Goal: Participate in discussion: Engage in conversation with other users on a specific topic

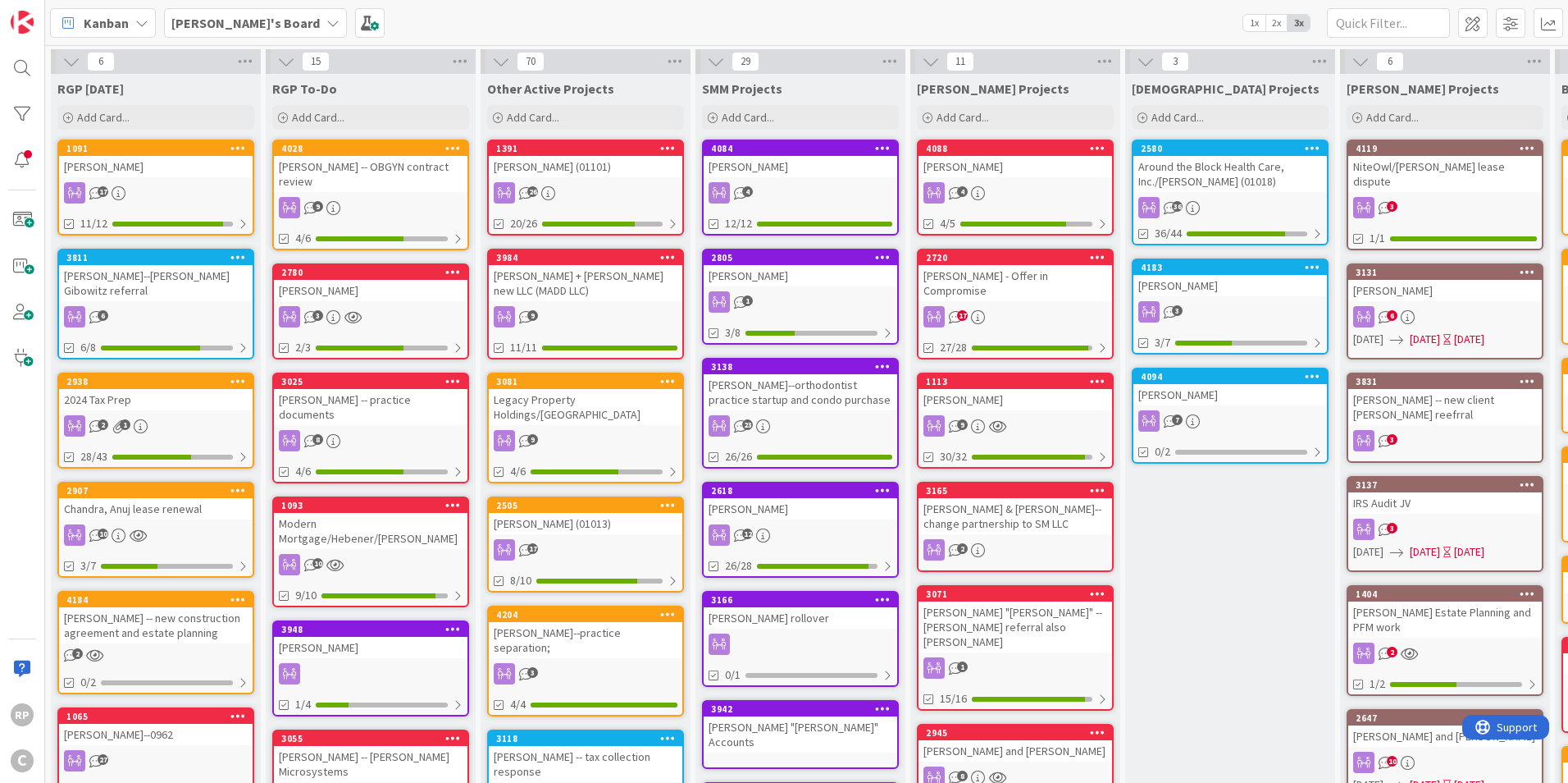
click at [582, 172] on div "[PERSON_NAME] (01101)" at bounding box center [585, 166] width 193 height 21
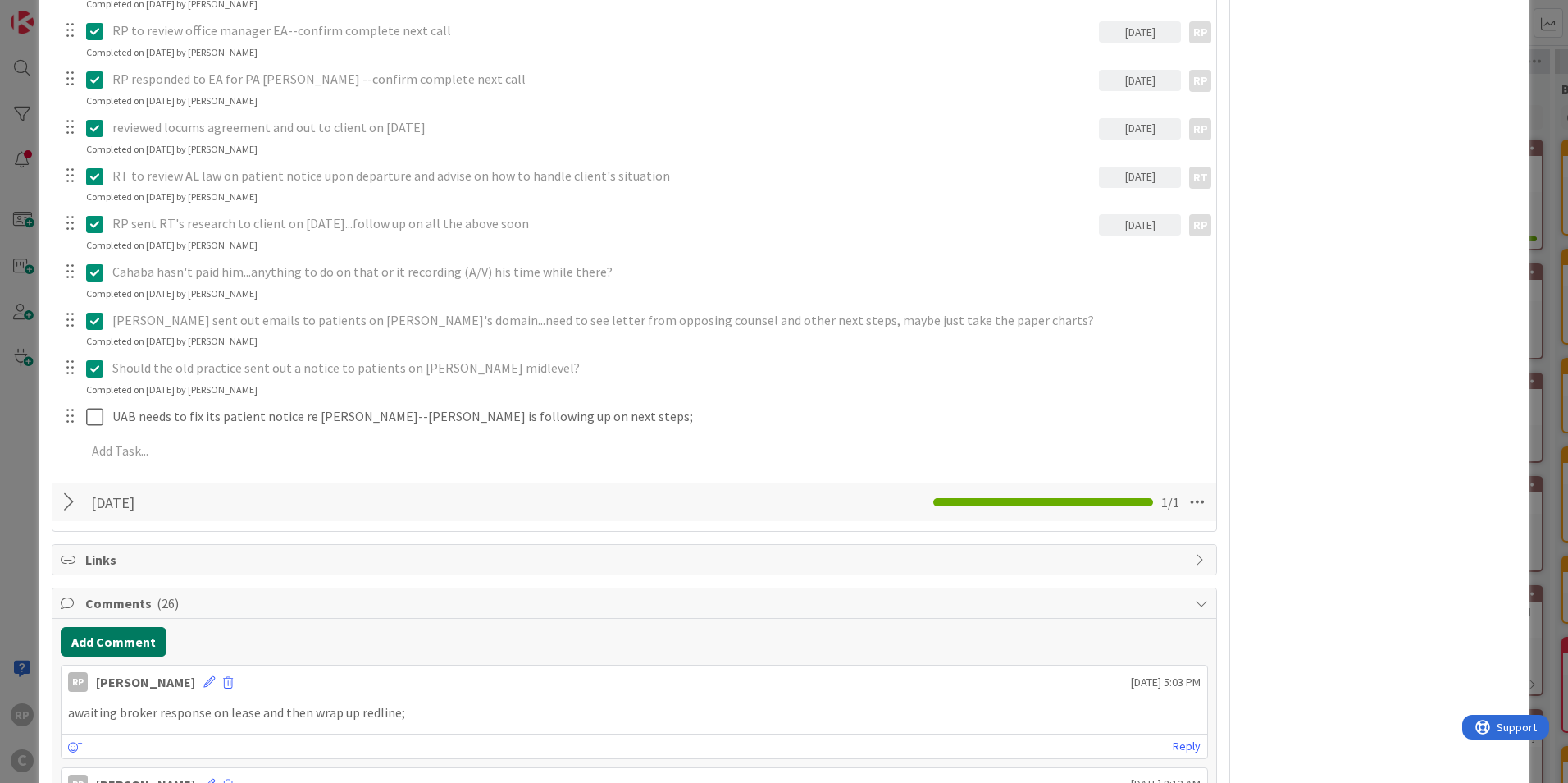
click at [116, 635] on button "Add Comment" at bounding box center [113, 641] width 105 height 29
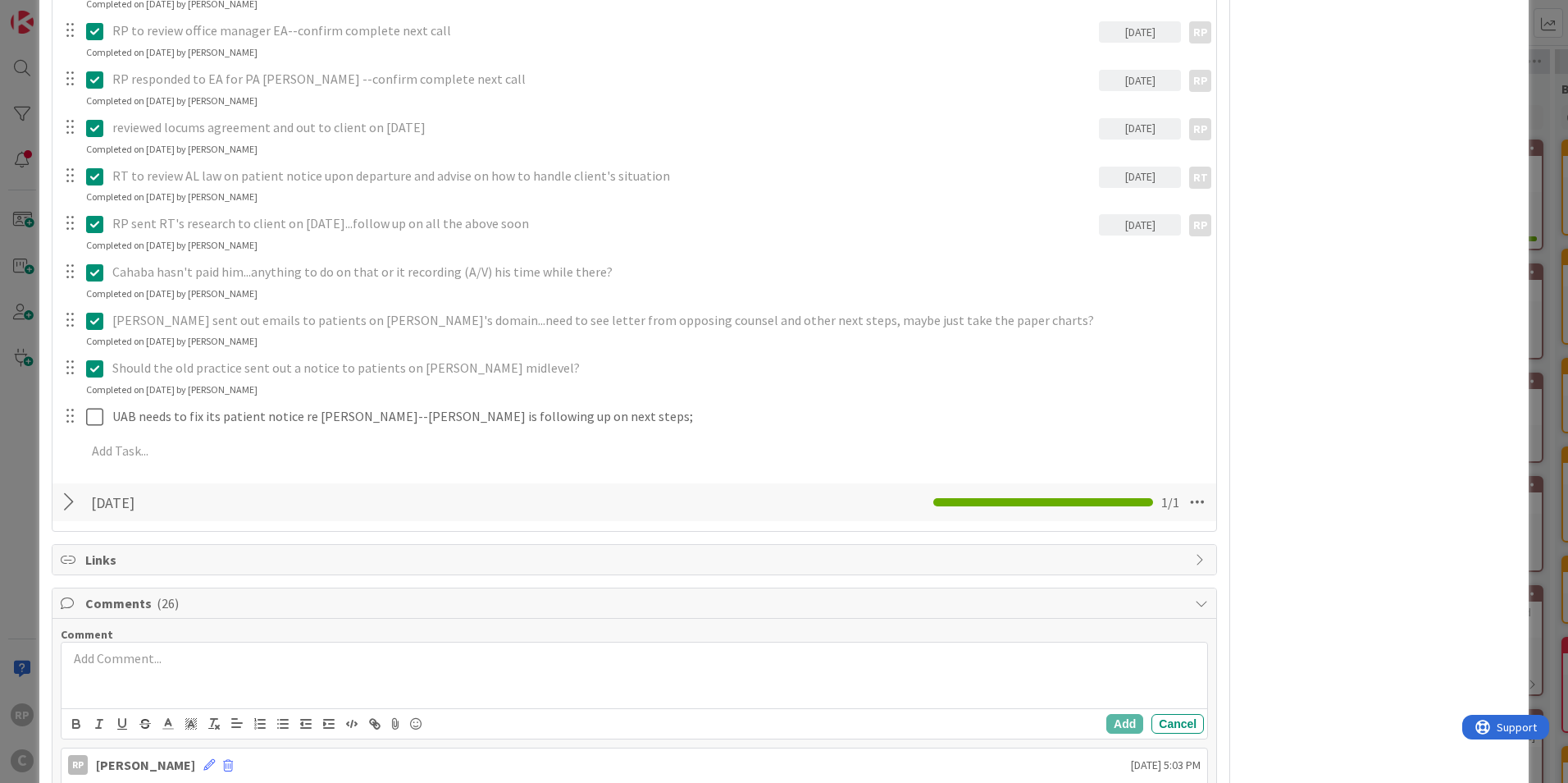
click at [135, 675] on div at bounding box center [634, 675] width 1146 height 65
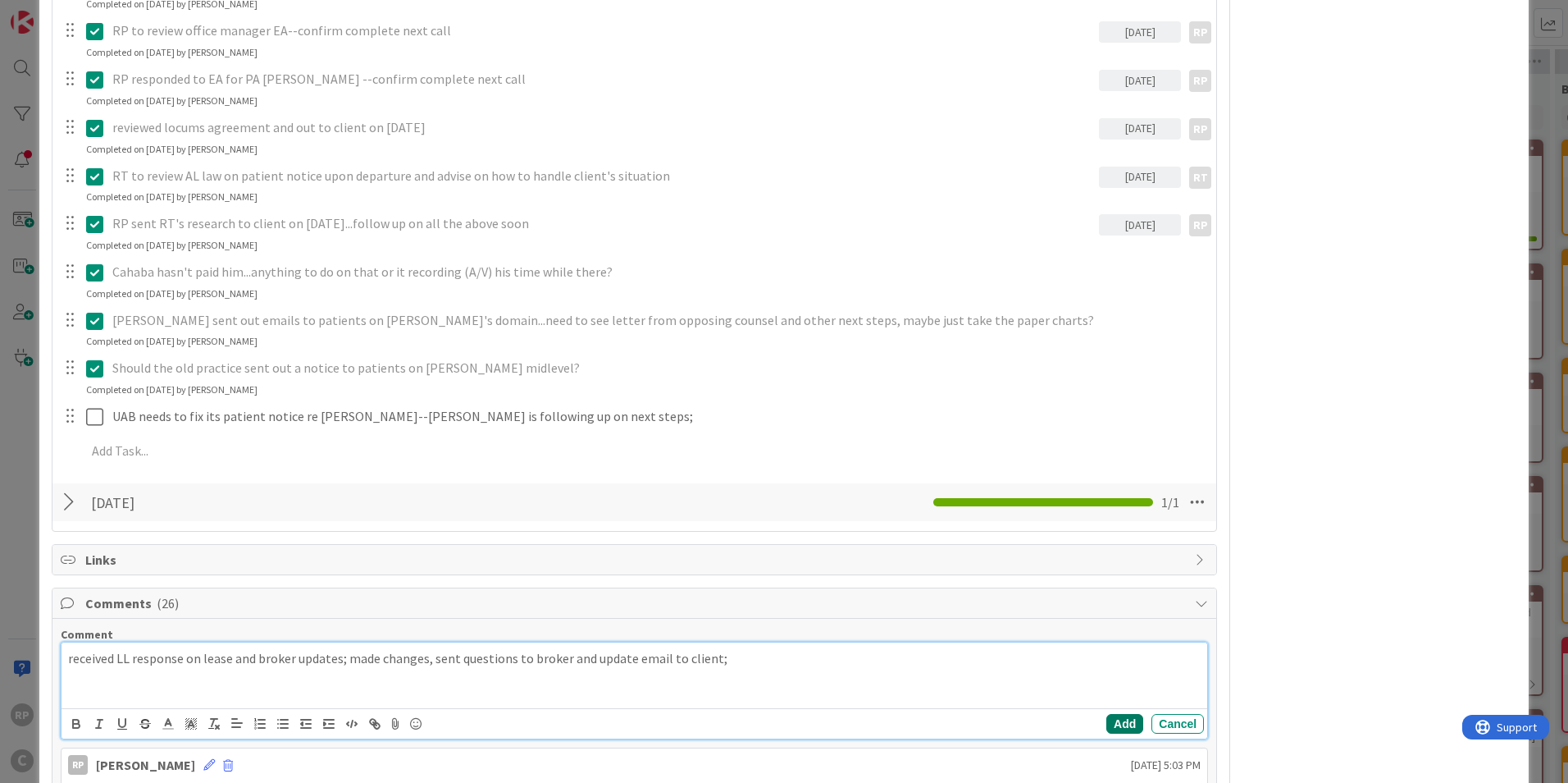
click at [1125, 715] on button "Add" at bounding box center [1125, 724] width 37 height 20
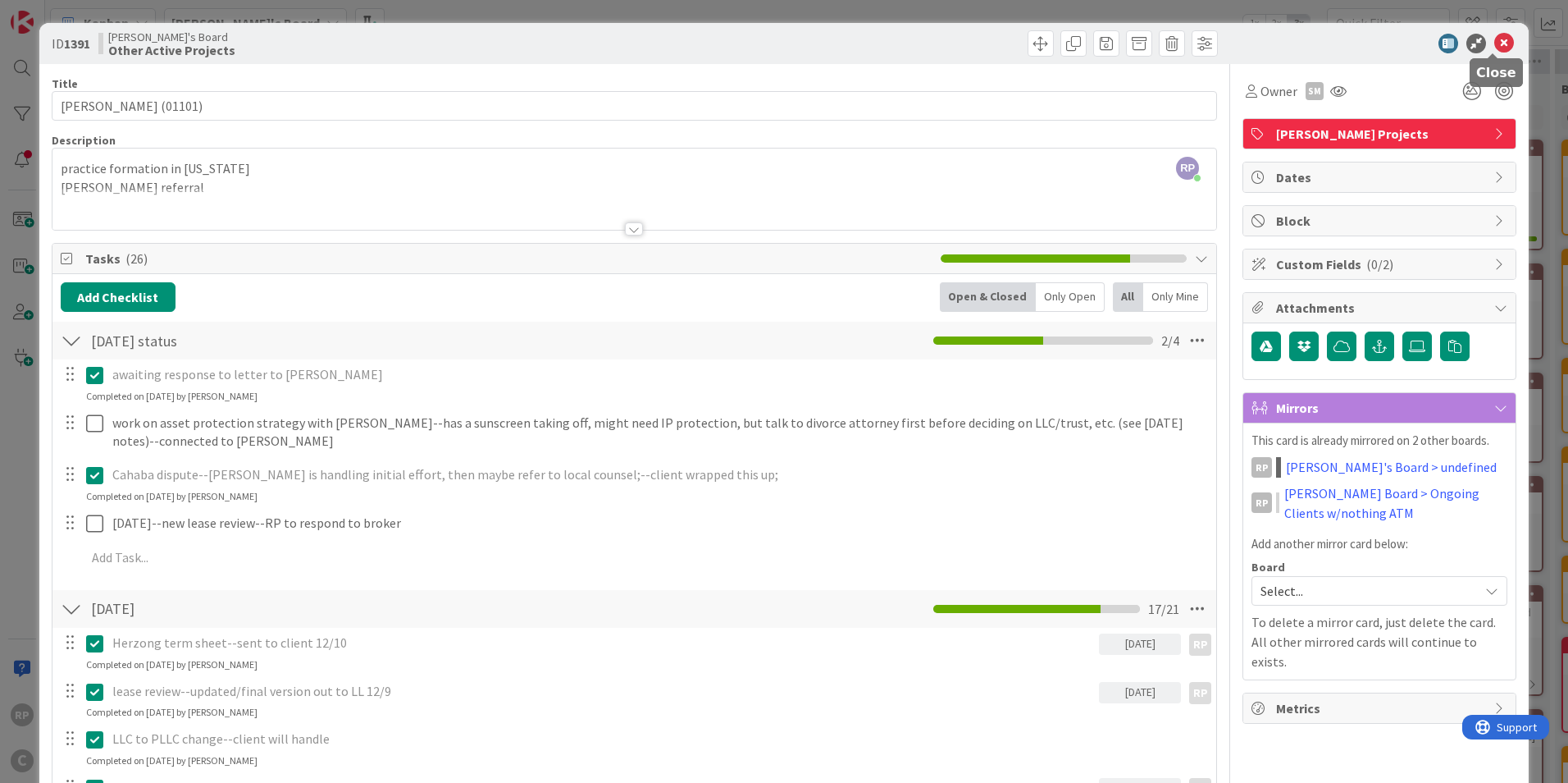
click at [1494, 46] on icon at bounding box center [1504, 44] width 20 height 20
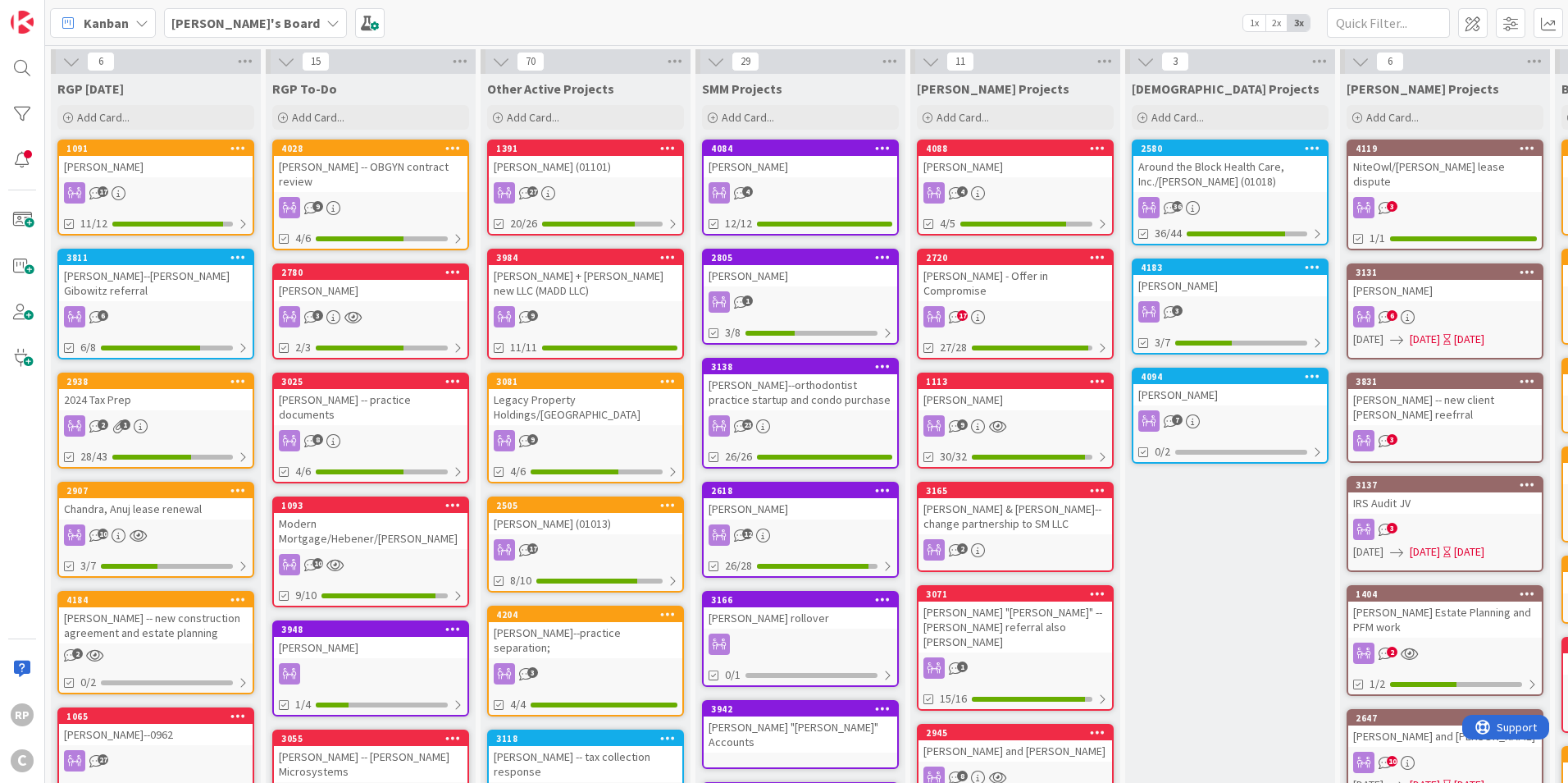
drag, startPoint x: 1204, startPoint y: 17, endPoint x: 1272, endPoint y: 3, distance: 69.4
click at [1221, 13] on div "[PERSON_NAME]'s Board 1x 2x 3x" at bounding box center [806, 23] width 1523 height 45
